Goal: Task Accomplishment & Management: Manage account settings

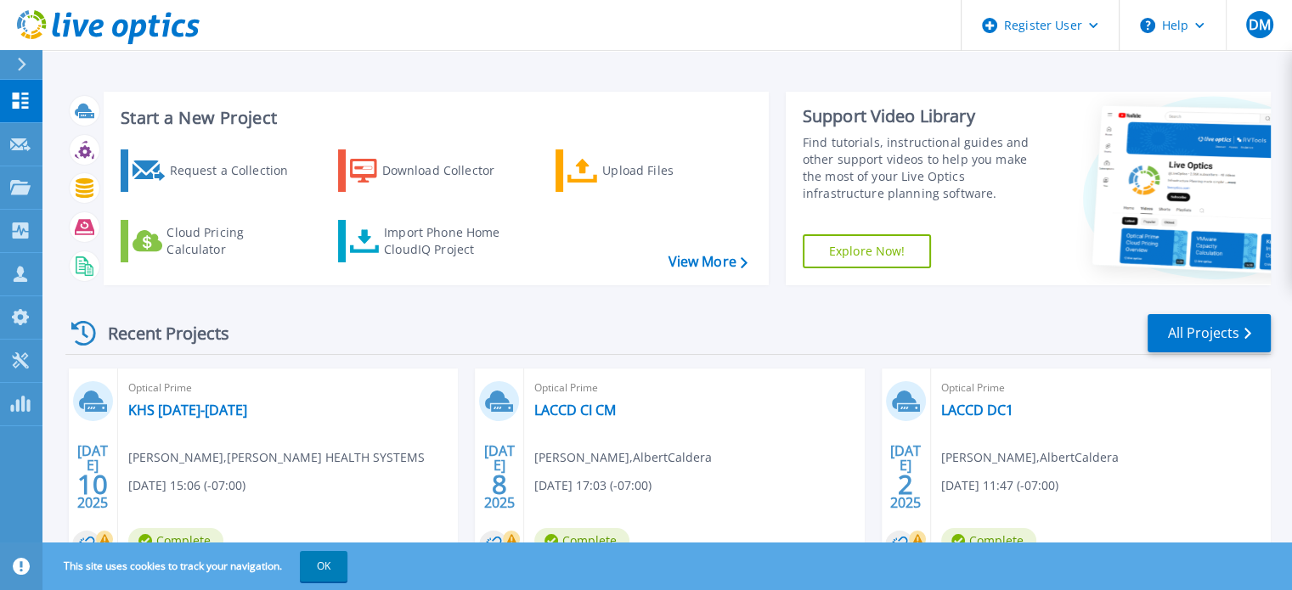
click at [325, 562] on button "OK" at bounding box center [324, 566] width 48 height 31
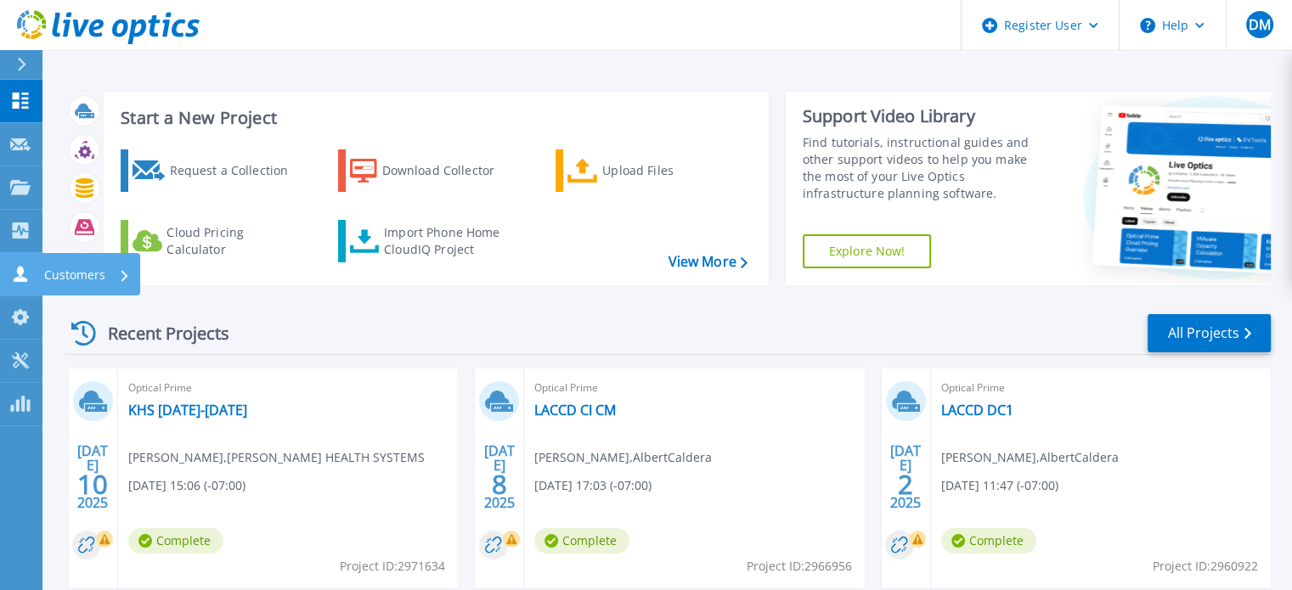
click at [17, 271] on icon at bounding box center [21, 274] width 14 height 16
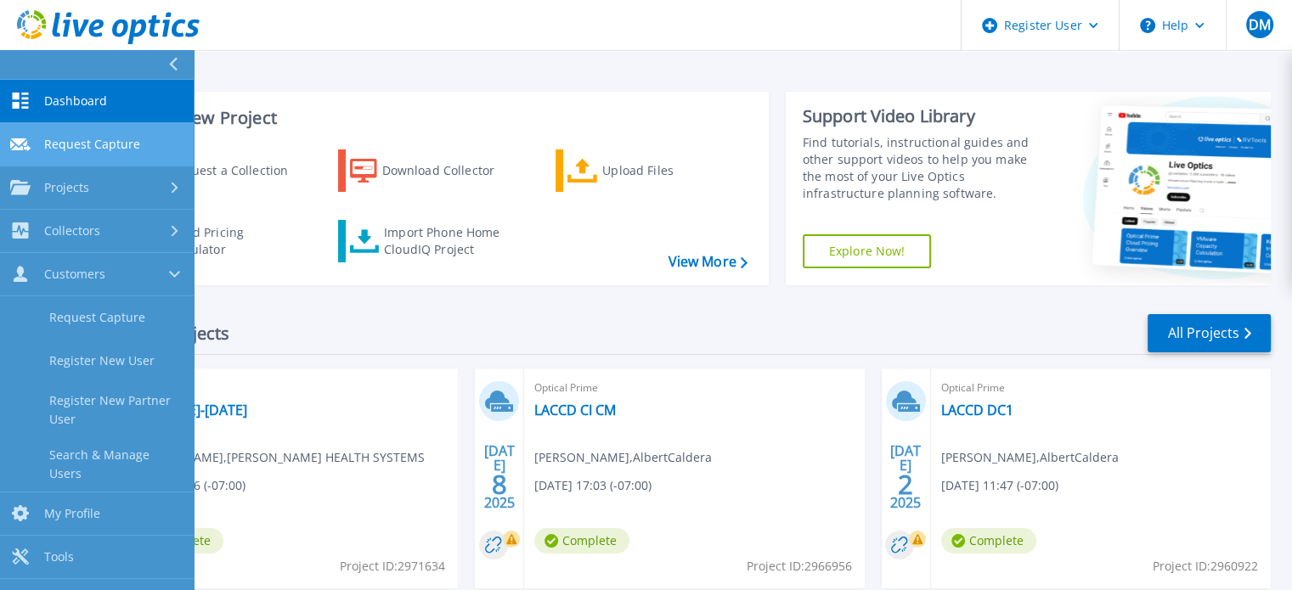
click at [78, 148] on span "Request Capture" at bounding box center [92, 144] width 96 height 15
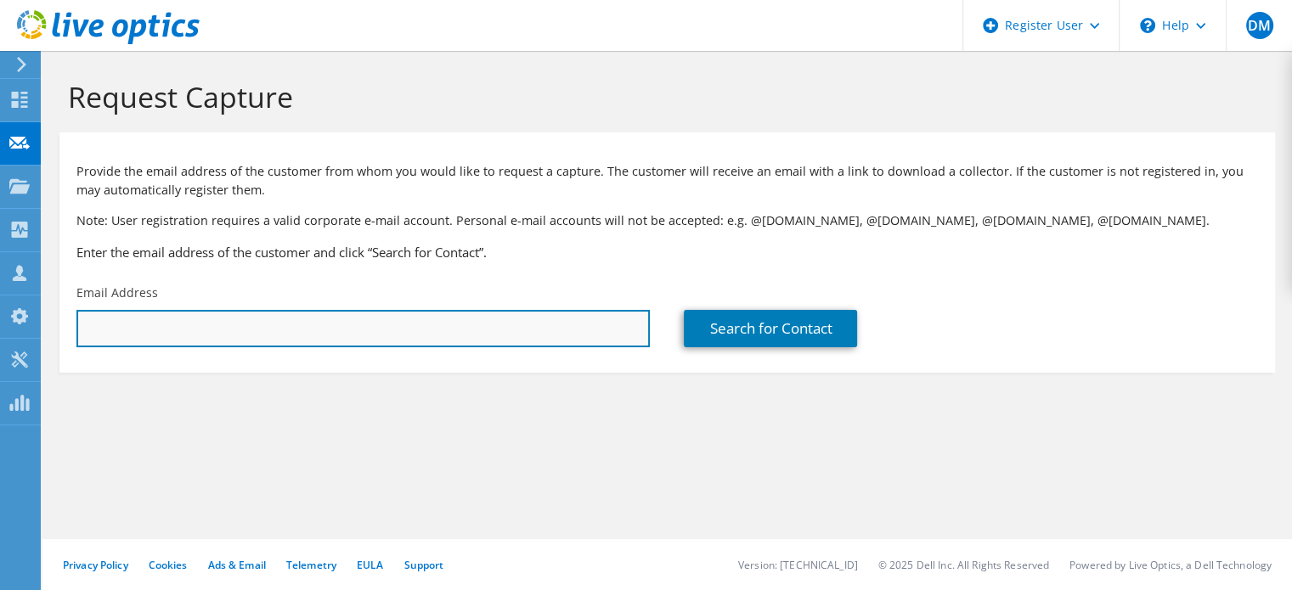
drag, startPoint x: 411, startPoint y: 330, endPoint x: 426, endPoint y: 327, distance: 15.7
click at [411, 330] on input "text" at bounding box center [362, 328] width 573 height 37
paste input "jimt@caltech.edu"
type input "jimt@caltech.edu"
type input "CALIFORNIA INSTITUTE OF TECHNOLOGY"
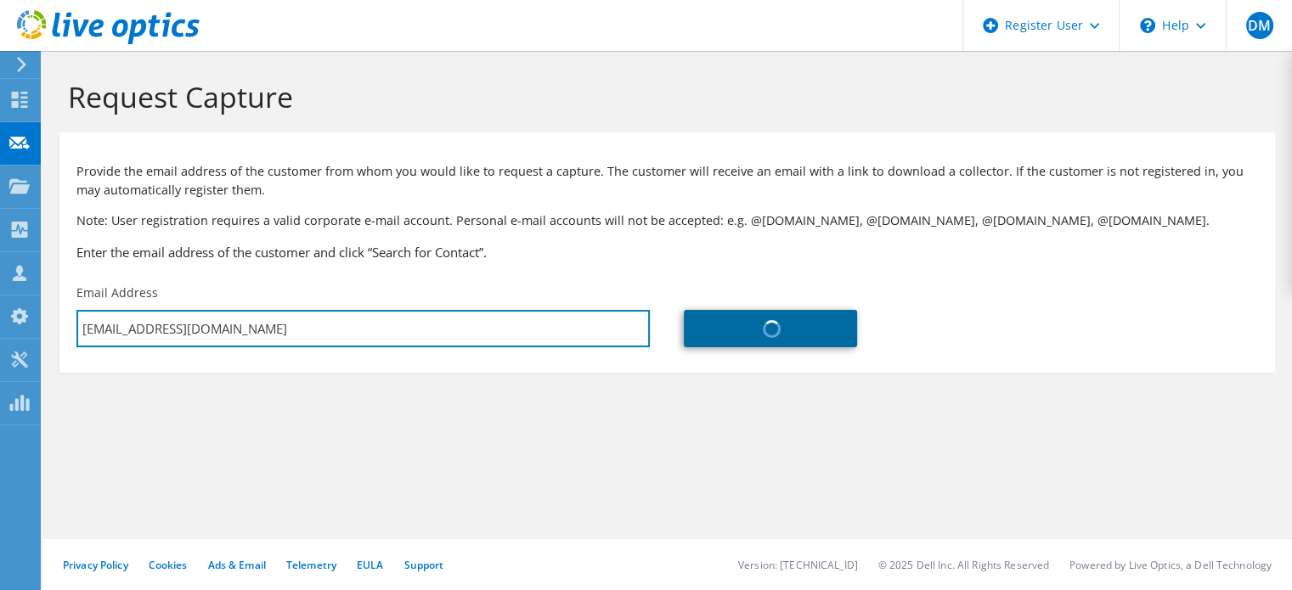
type input "Jim"
type input "Tiedeman"
type input "[GEOGRAPHIC_DATA]"
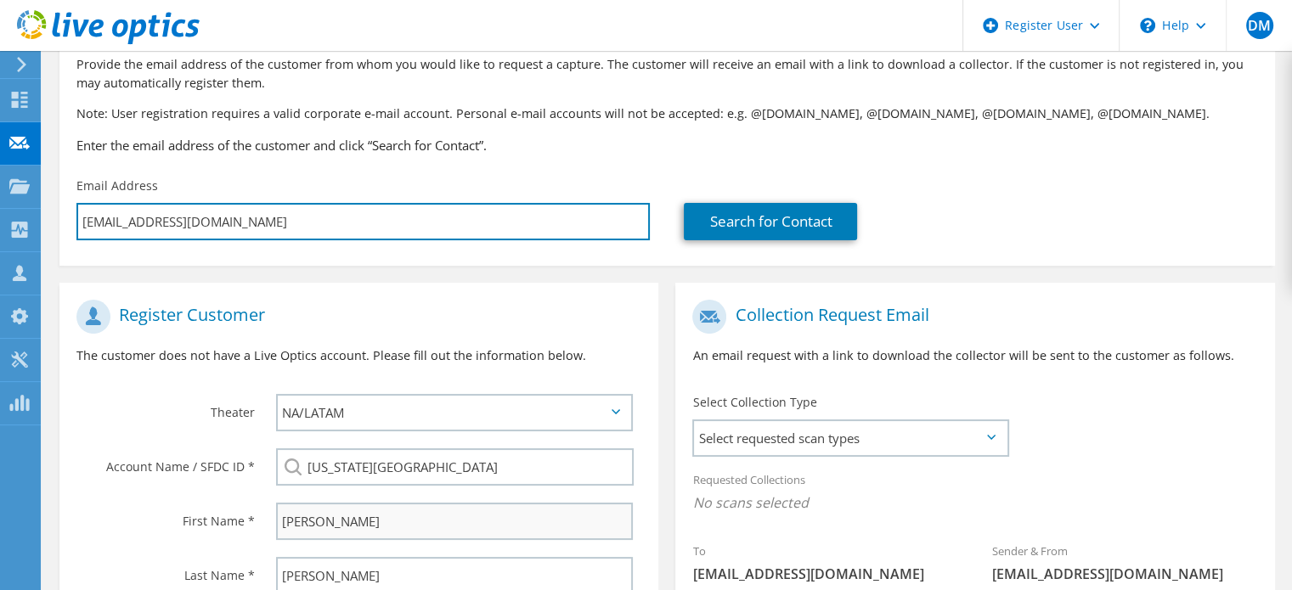
scroll to position [255, 0]
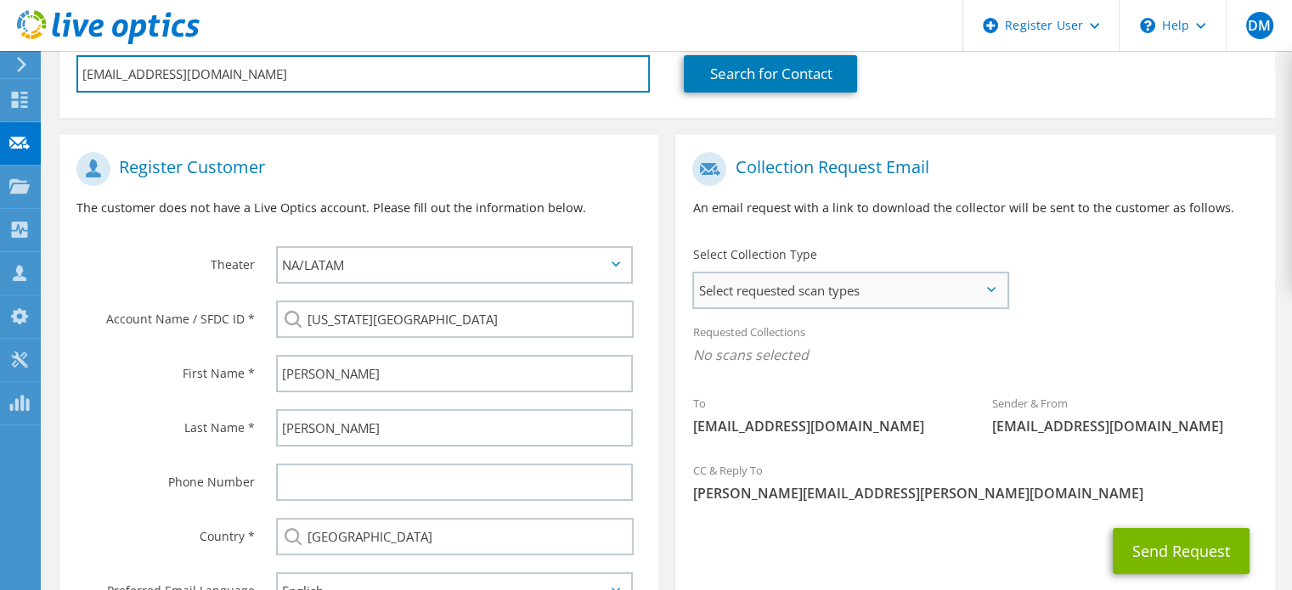
type input "jimt@caltech.edu"
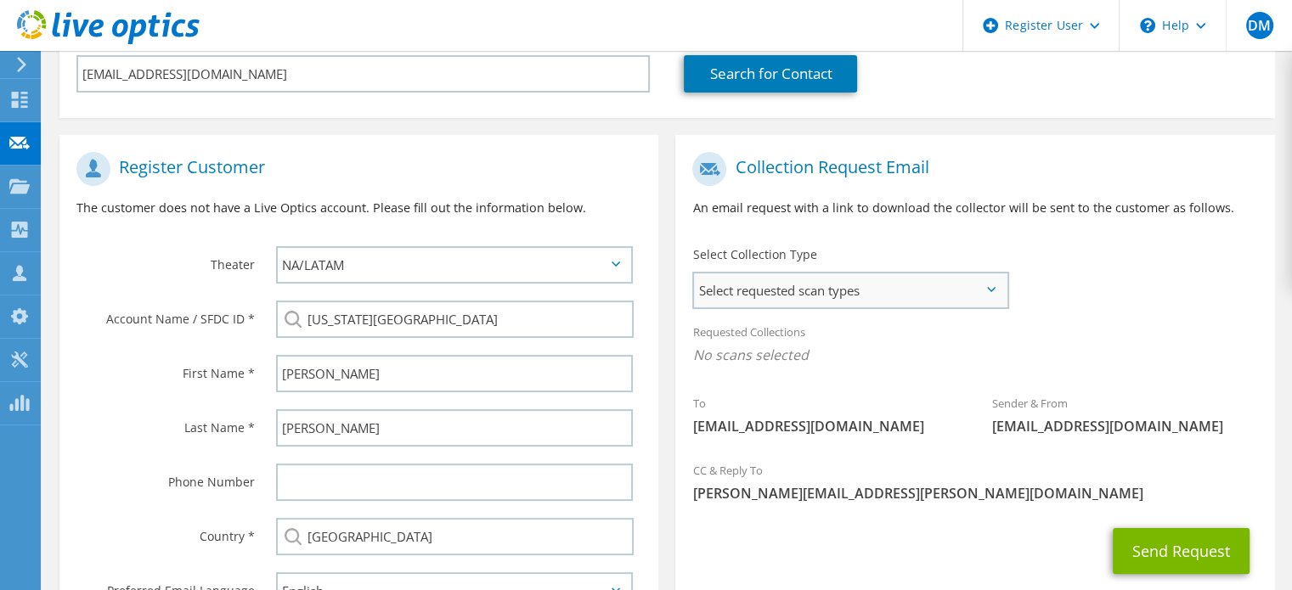
click at [777, 298] on span "Select requested scan types" at bounding box center [850, 291] width 313 height 34
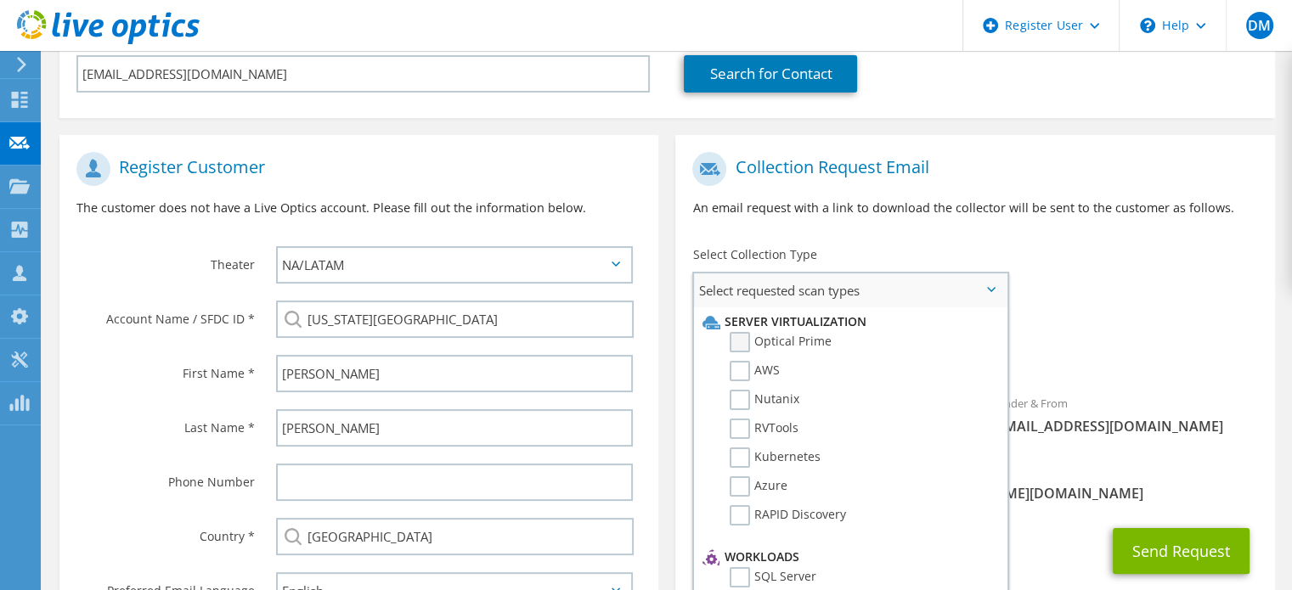
click at [779, 332] on label "Optical Prime" at bounding box center [781, 342] width 102 height 20
click at [0, 0] on input "Optical Prime" at bounding box center [0, 0] width 0 height 0
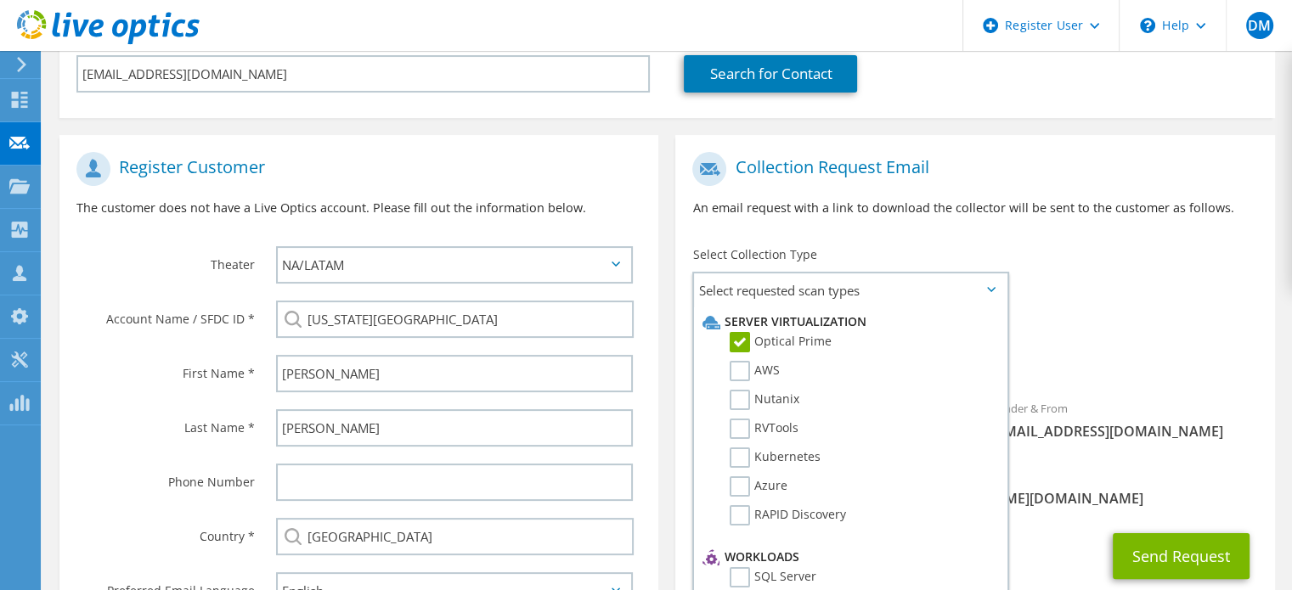
click at [1008, 184] on h1 "Collection Request Email" at bounding box center [970, 169] width 556 height 34
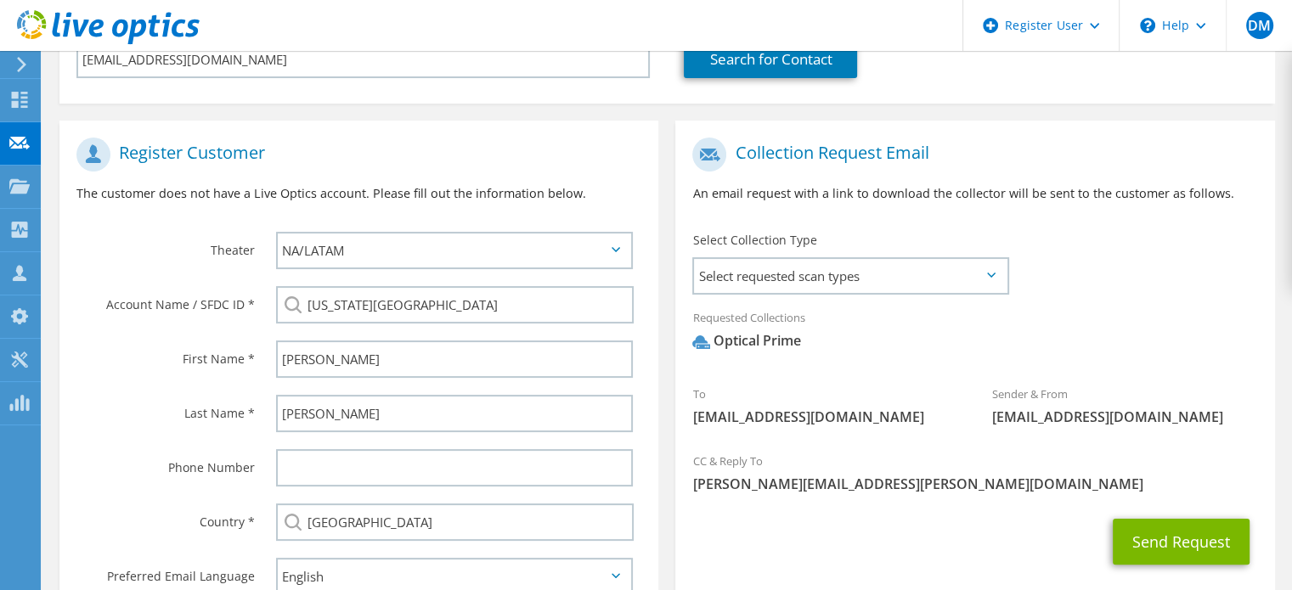
scroll to position [388, 0]
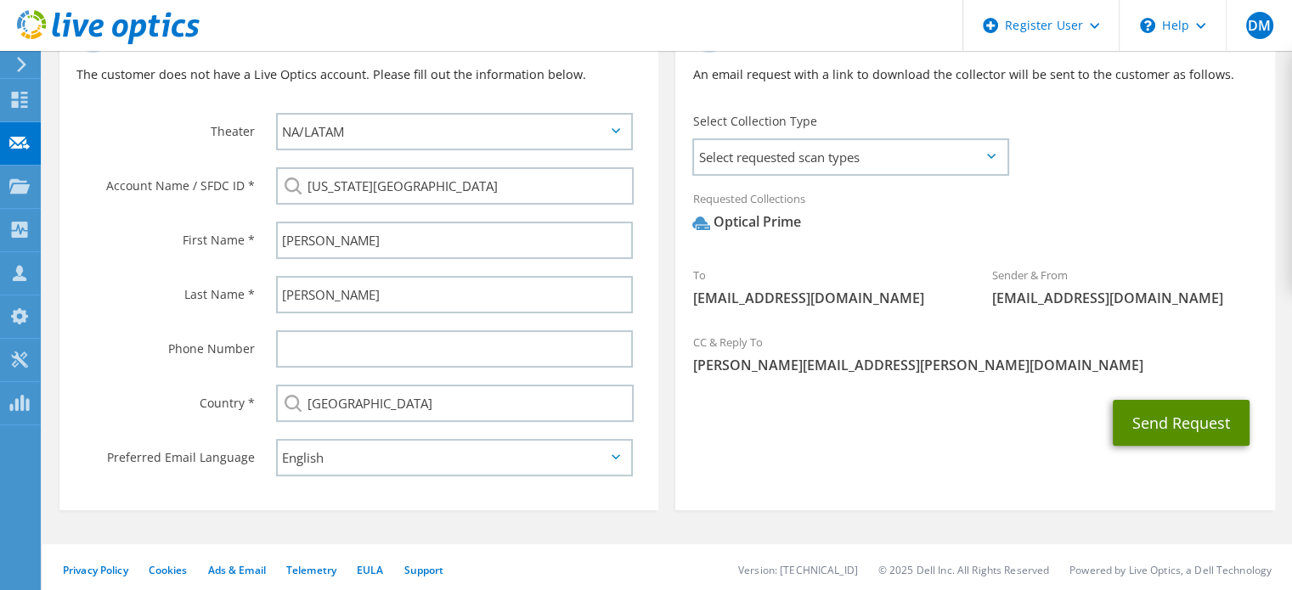
click at [1166, 414] on button "Send Request" at bounding box center [1181, 423] width 137 height 46
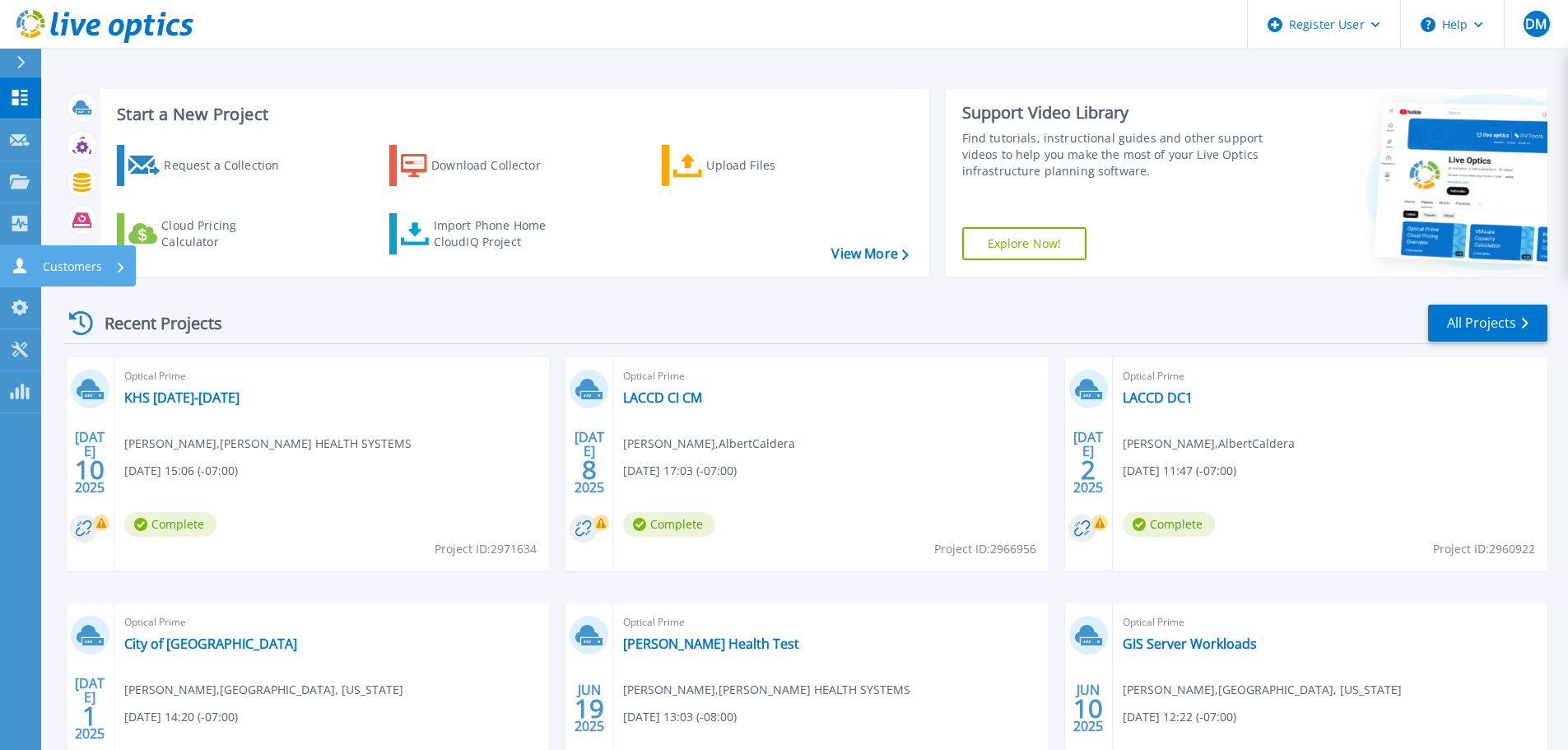
click at [25, 266] on icon at bounding box center [19, 266] width 19 height 16
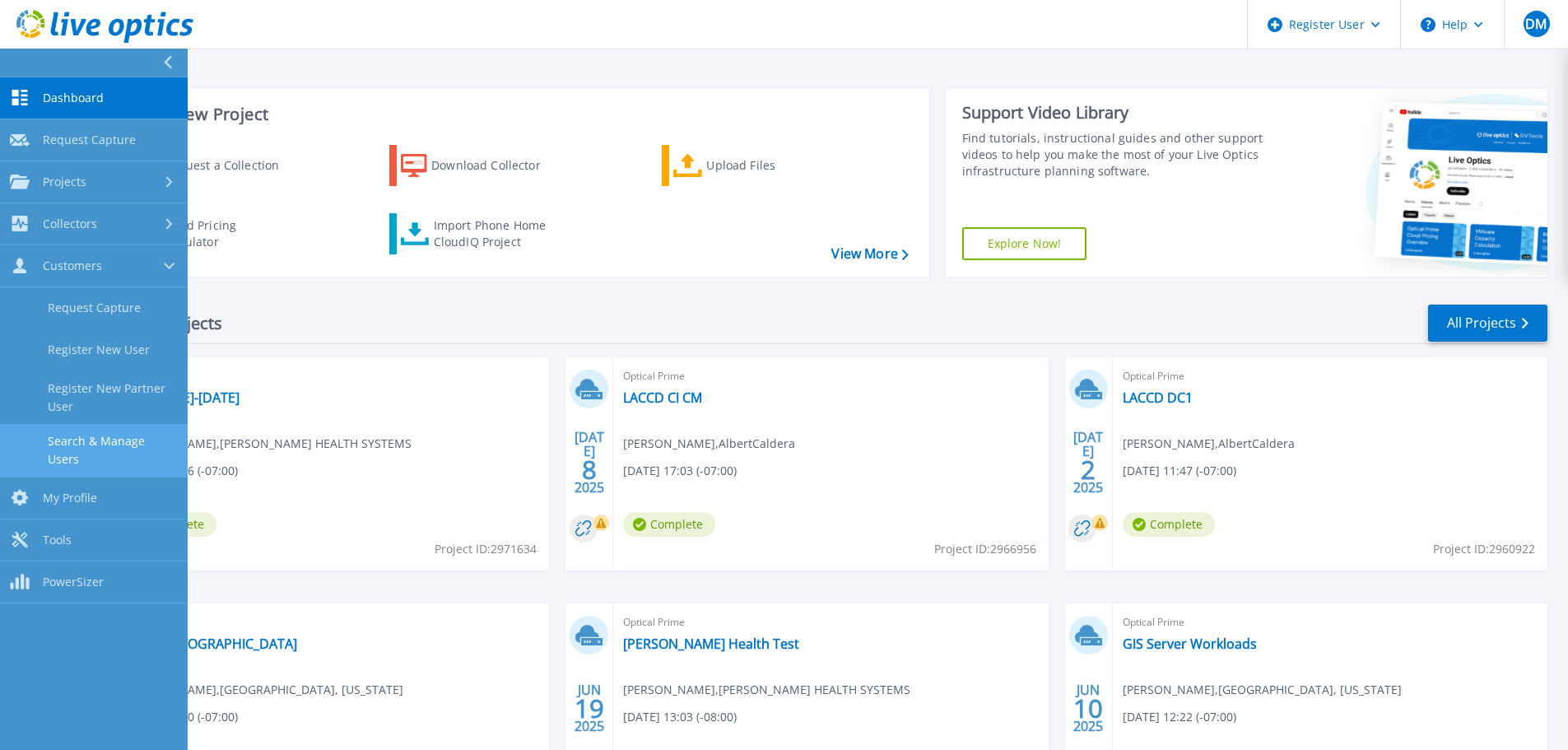
click at [90, 440] on link "Search & Manage Users" at bounding box center [94, 451] width 188 height 52
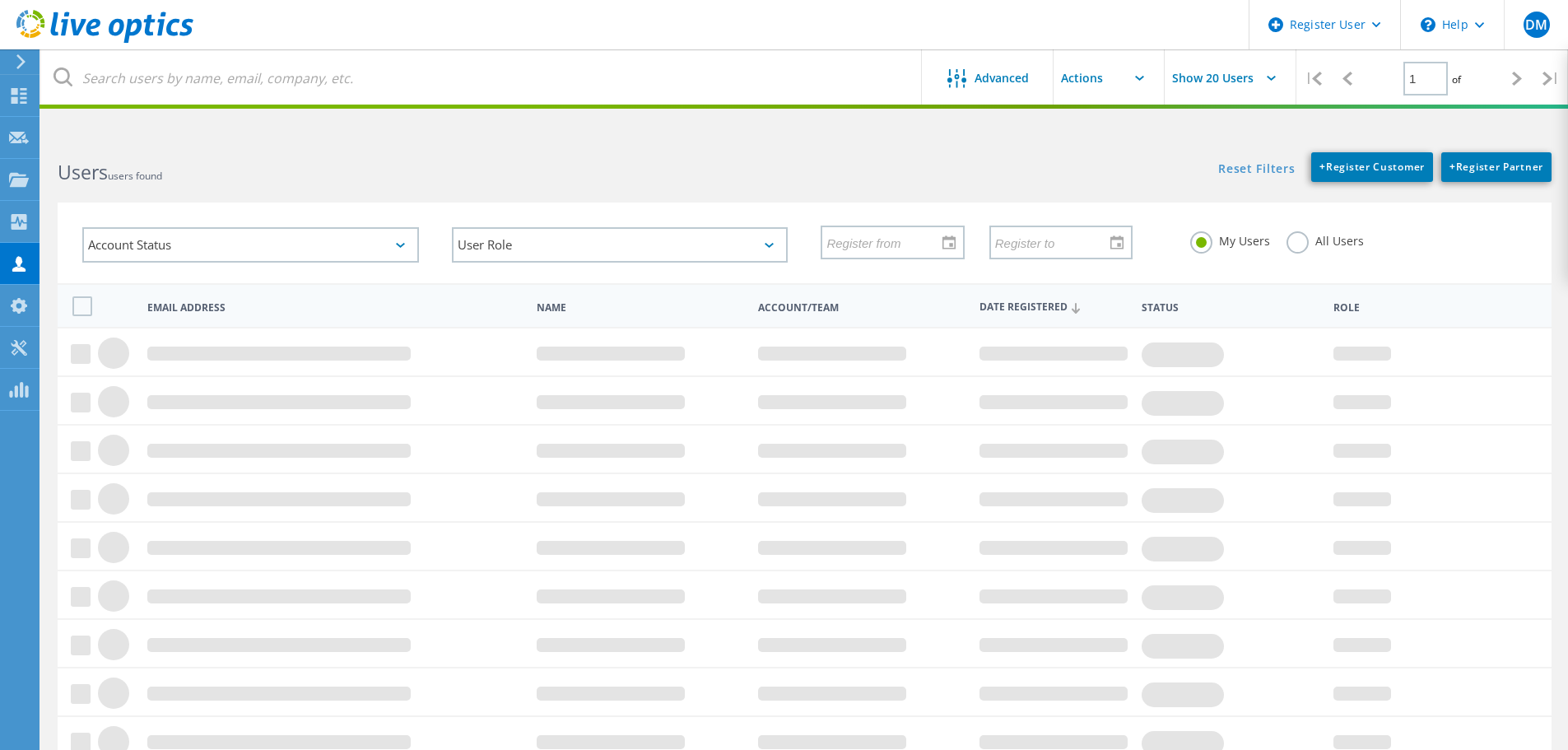
click at [1305, 238] on label "All Users" at bounding box center [1326, 239] width 78 height 16
click at [0, 0] on input "All Users" at bounding box center [0, 0] width 0 height 0
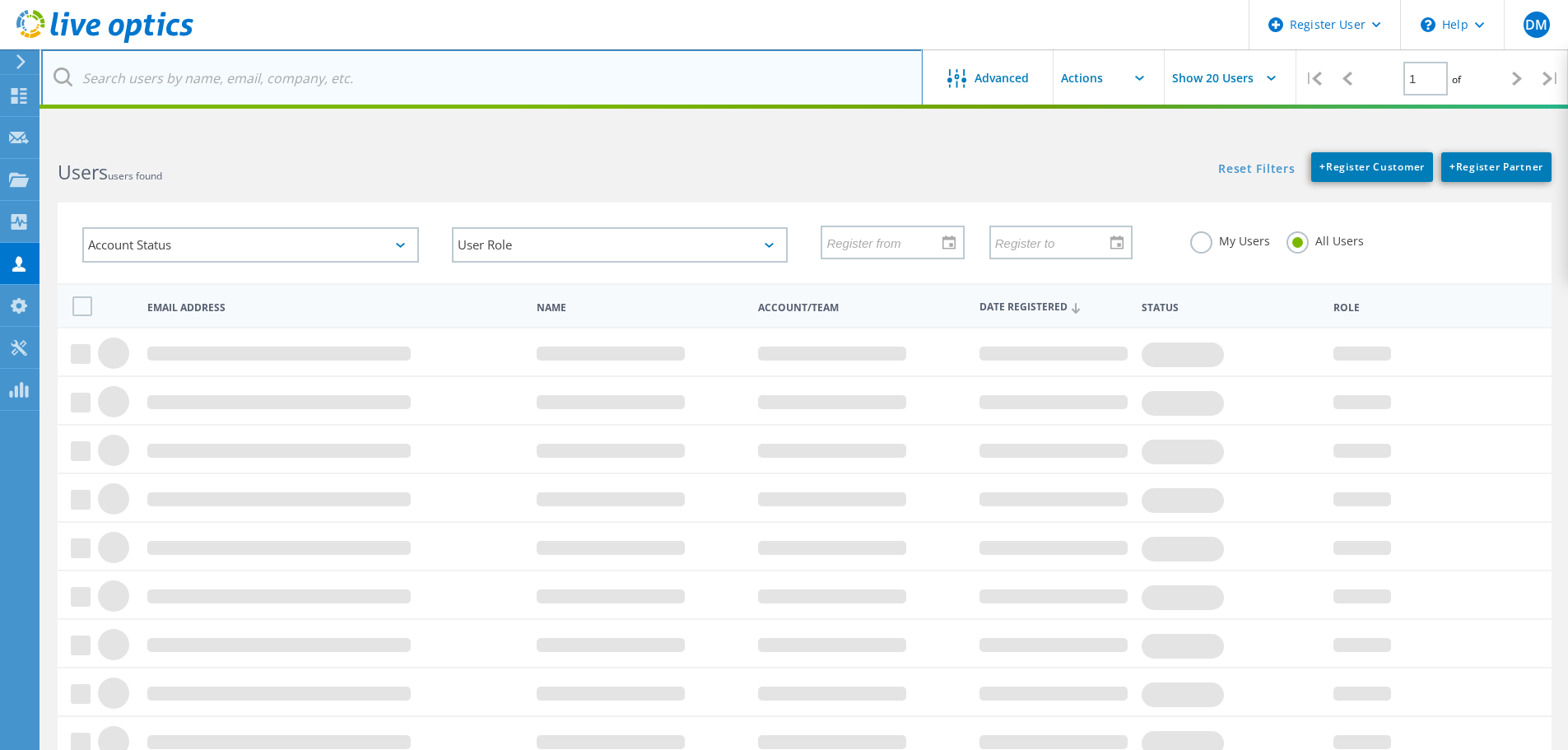
click at [379, 79] on input "text" at bounding box center [482, 78] width 882 height 57
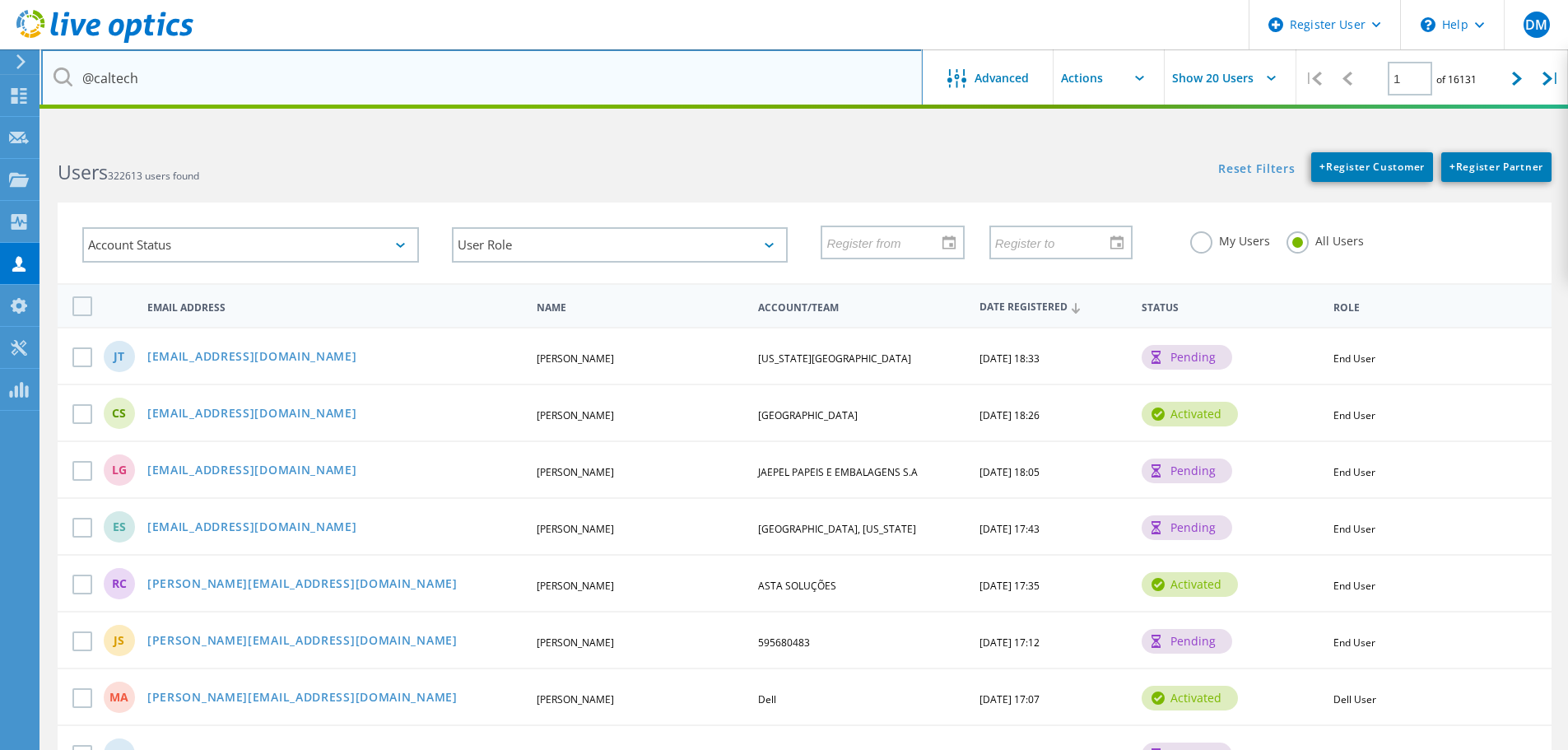
type input "@caltech"
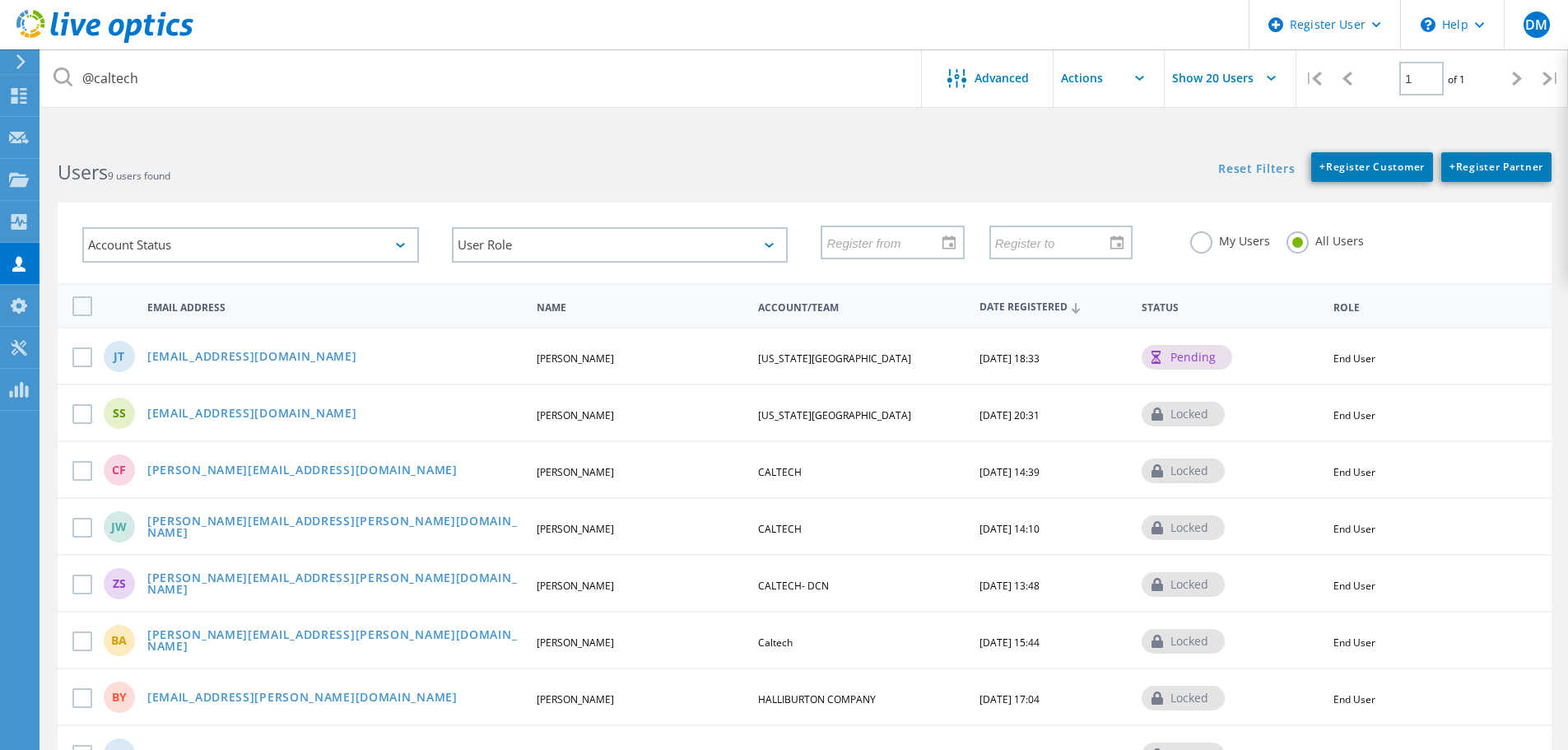
drag, startPoint x: 266, startPoint y: 418, endPoint x: 606, endPoint y: 408, distance: 340.1
click at [605, 409] on span "[PERSON_NAME]" at bounding box center [576, 415] width 78 height 14
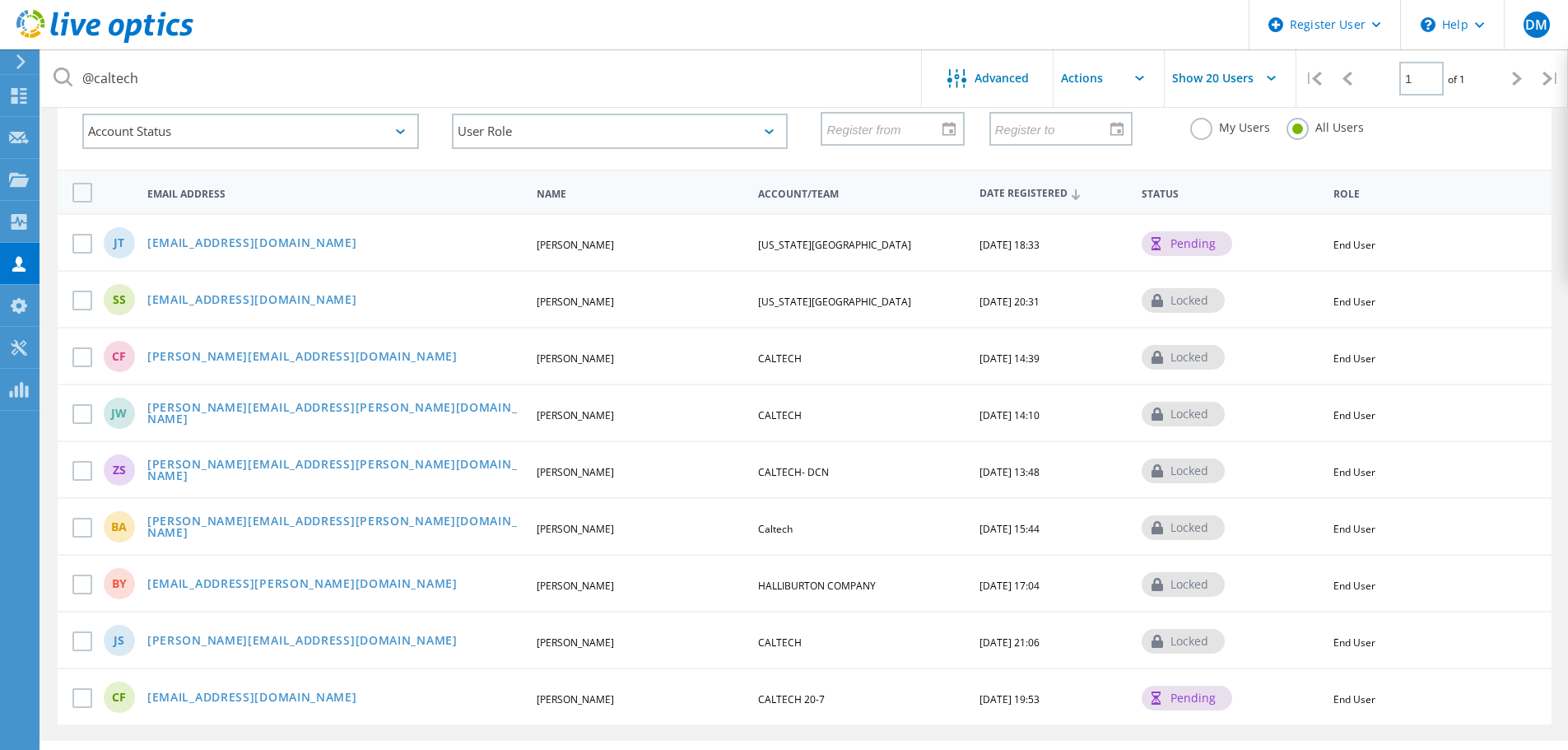
scroll to position [154, 0]
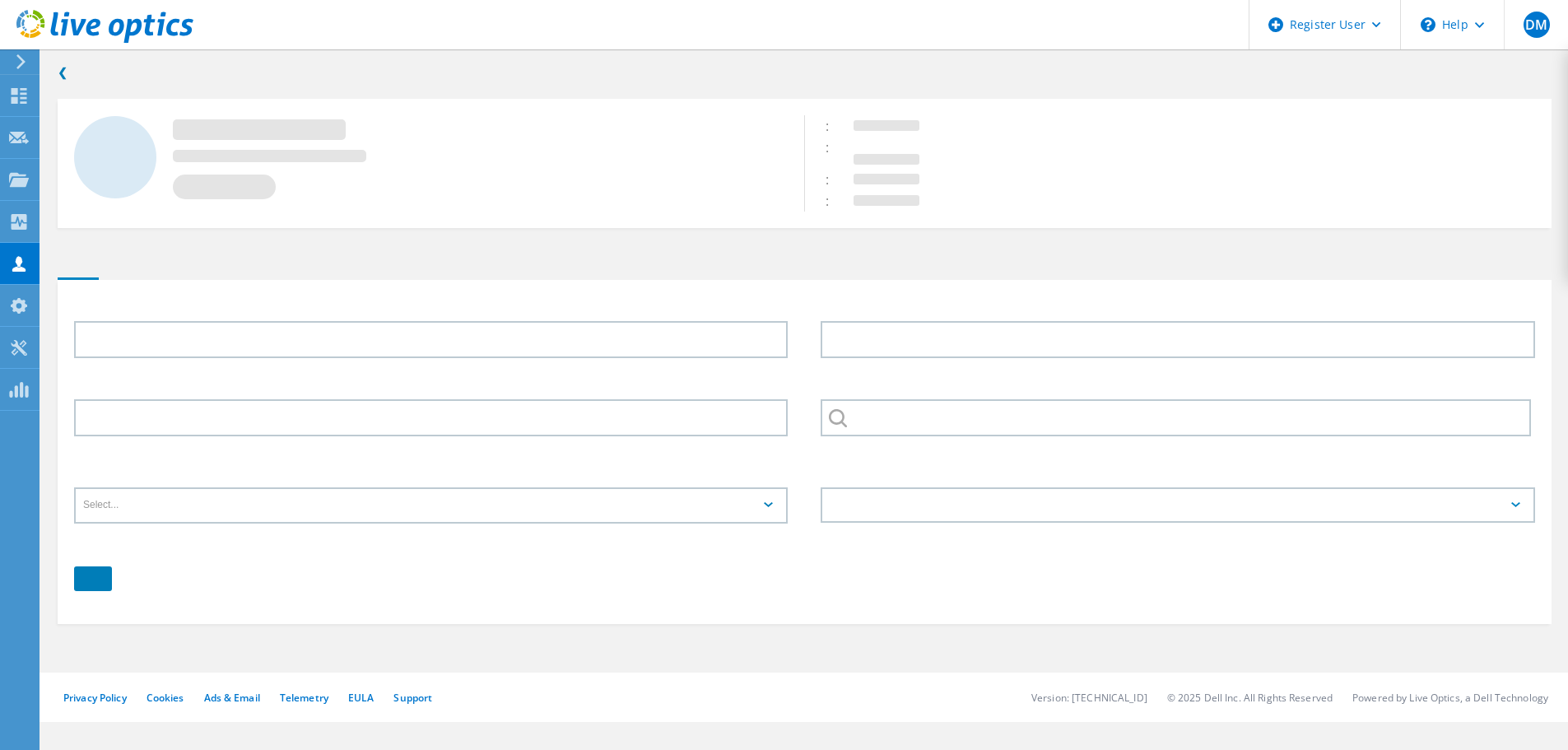
type input "[PERSON_NAME]"
type input "[US_STATE][GEOGRAPHIC_DATA]"
type input "English"
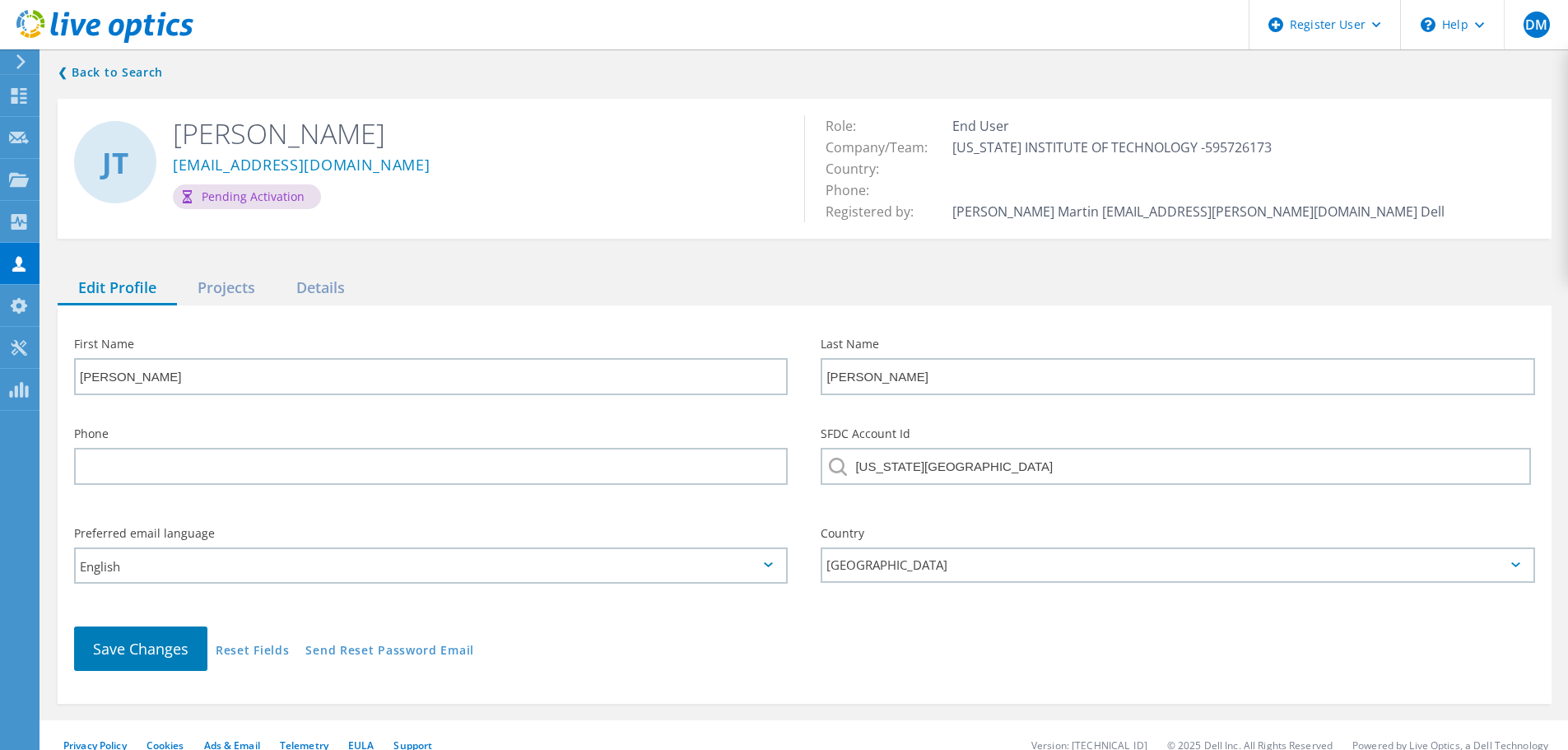
click at [249, 270] on div "❮ Back to Search [PERSON_NAME] [EMAIL_ADDRESS][DOMAIN_NAME] Pending Activation …" at bounding box center [804, 384] width 1527 height 674
click at [225, 289] on div "Projects" at bounding box center [227, 288] width 99 height 34
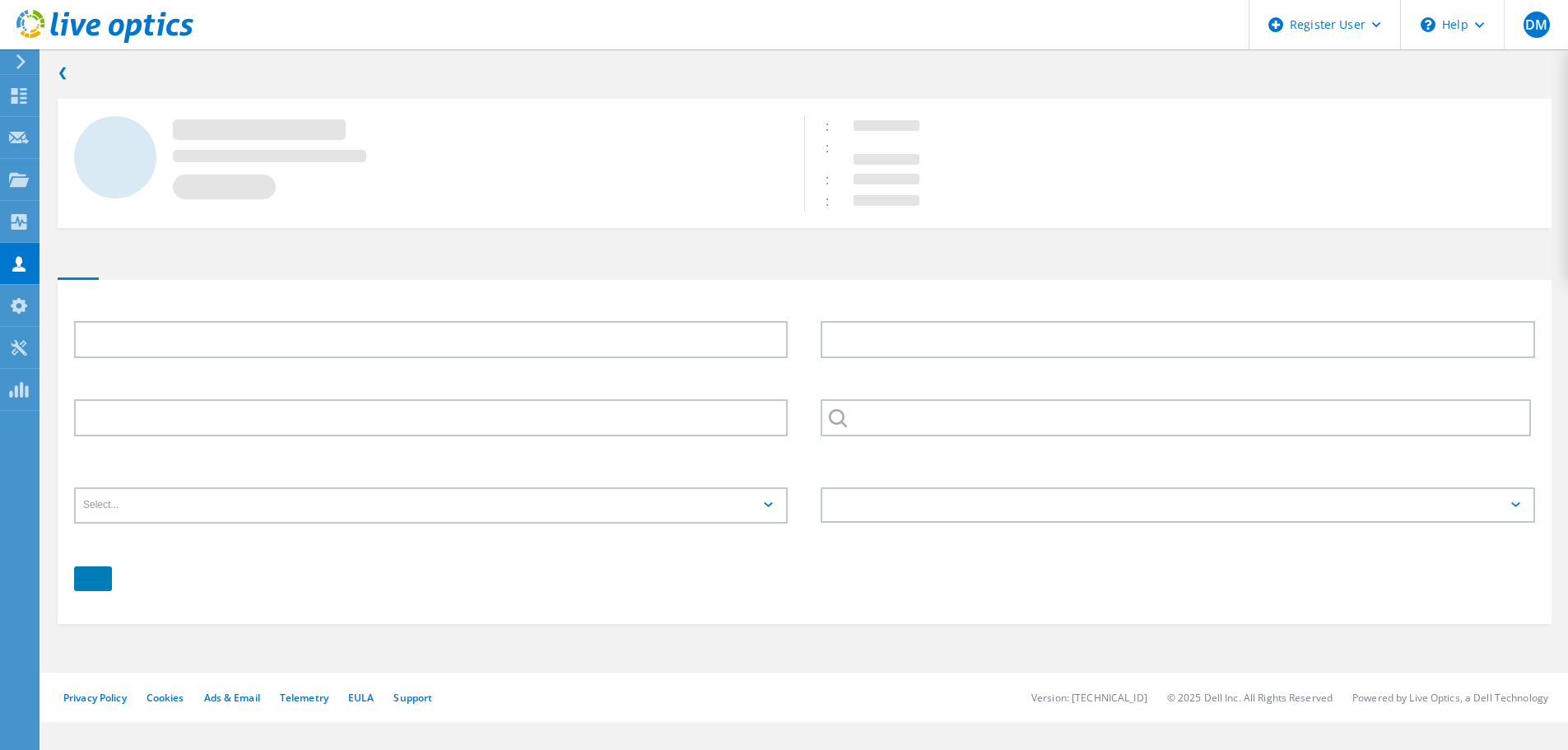
type input "[PERSON_NAME]"
type input "[US_STATE][GEOGRAPHIC_DATA]"
type input "English"
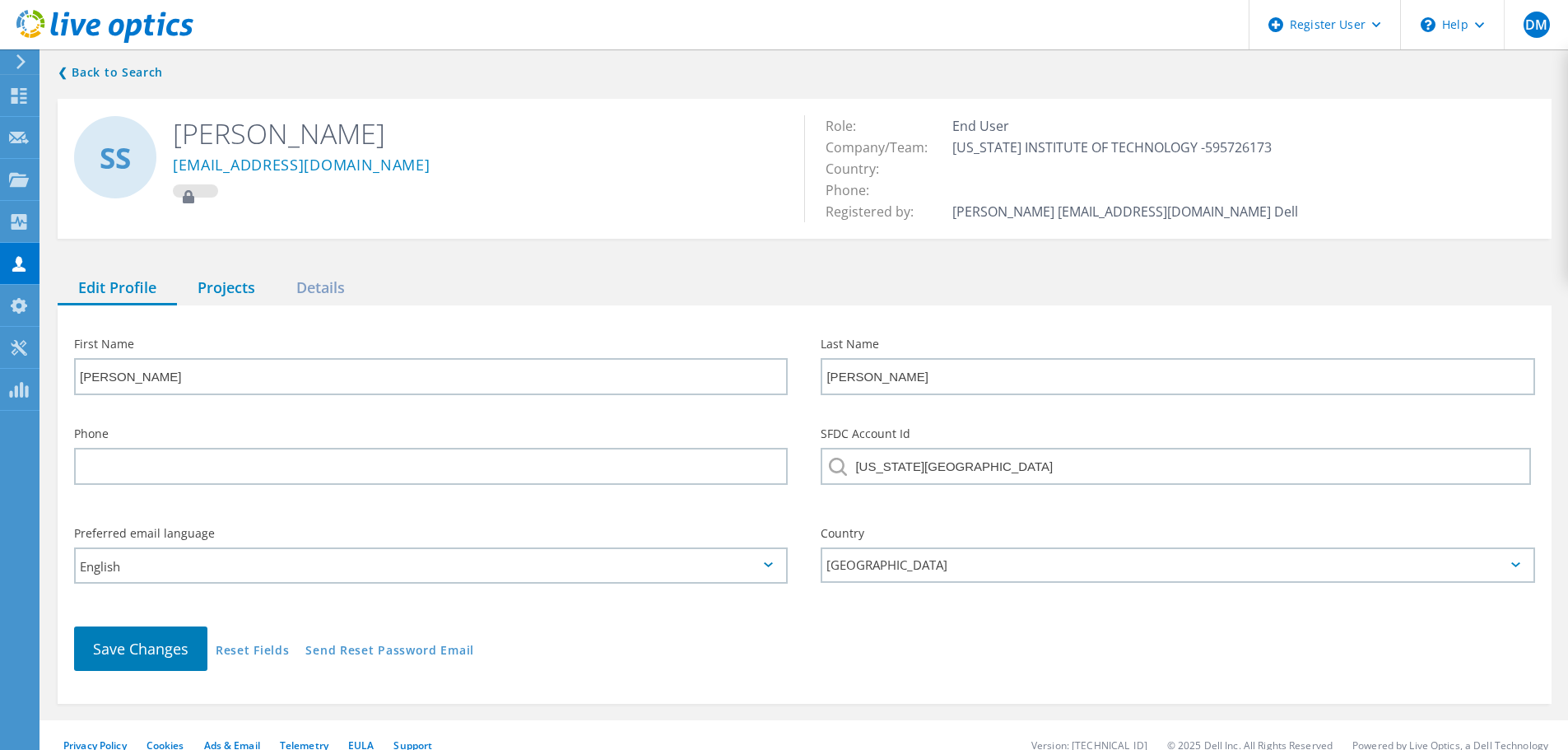
click at [241, 288] on div "Projects" at bounding box center [227, 288] width 99 height 34
